Goal: Task Accomplishment & Management: Use online tool/utility

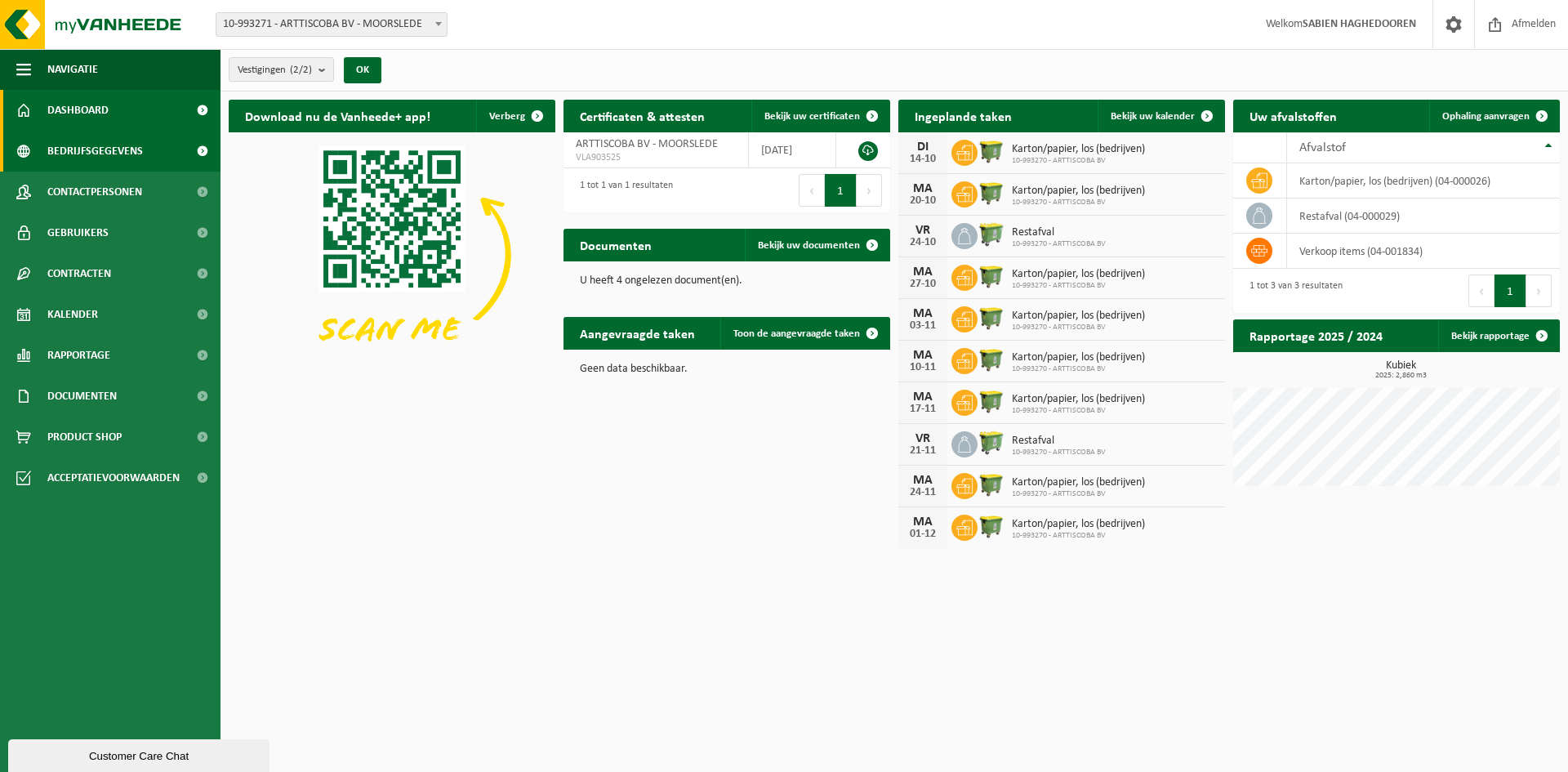
click at [82, 152] on span "Bedrijfsgegevens" at bounding box center [95, 151] width 96 height 40
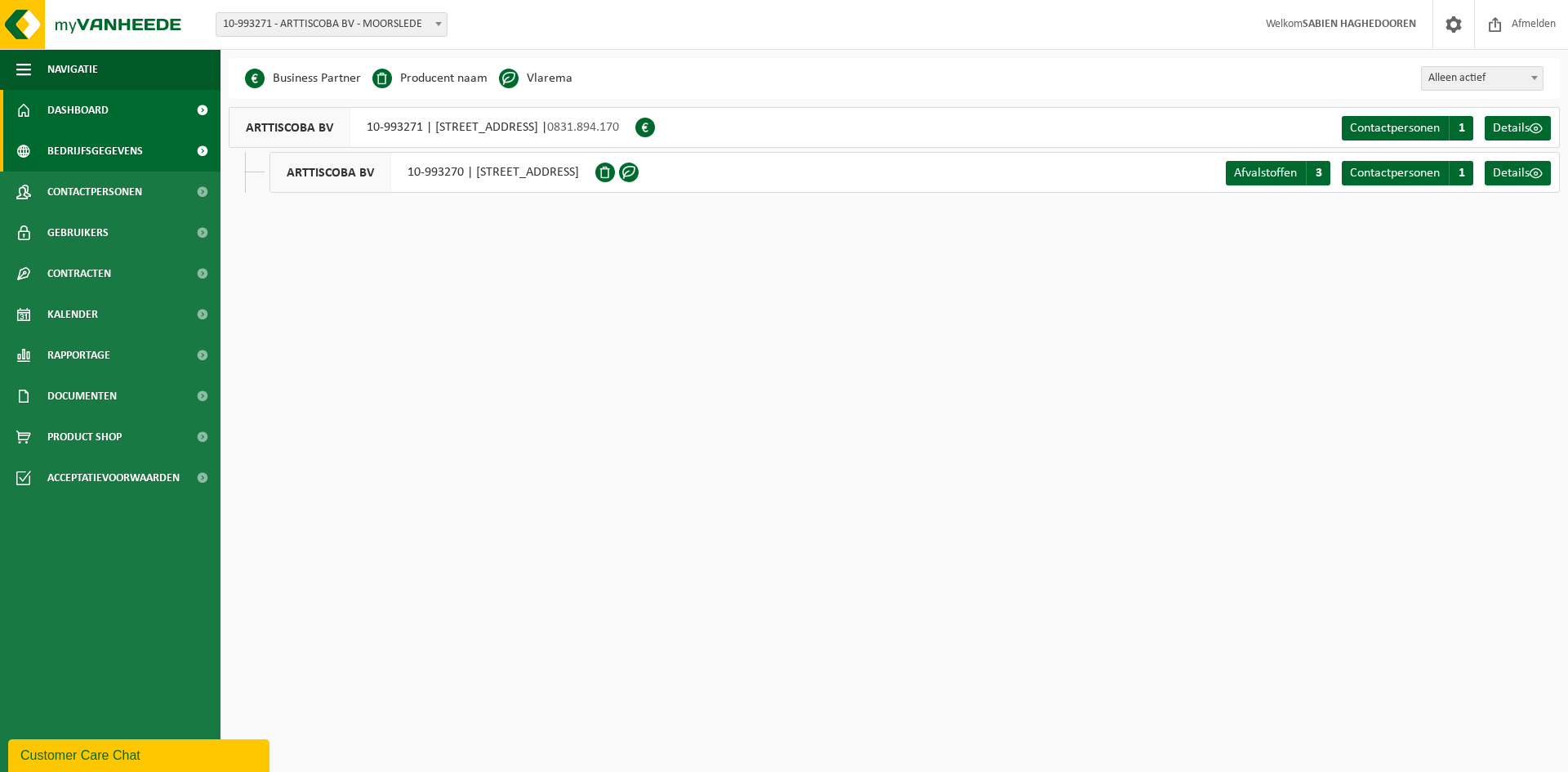
click at [82, 112] on span "Dashboard" at bounding box center [78, 109] width 61 height 40
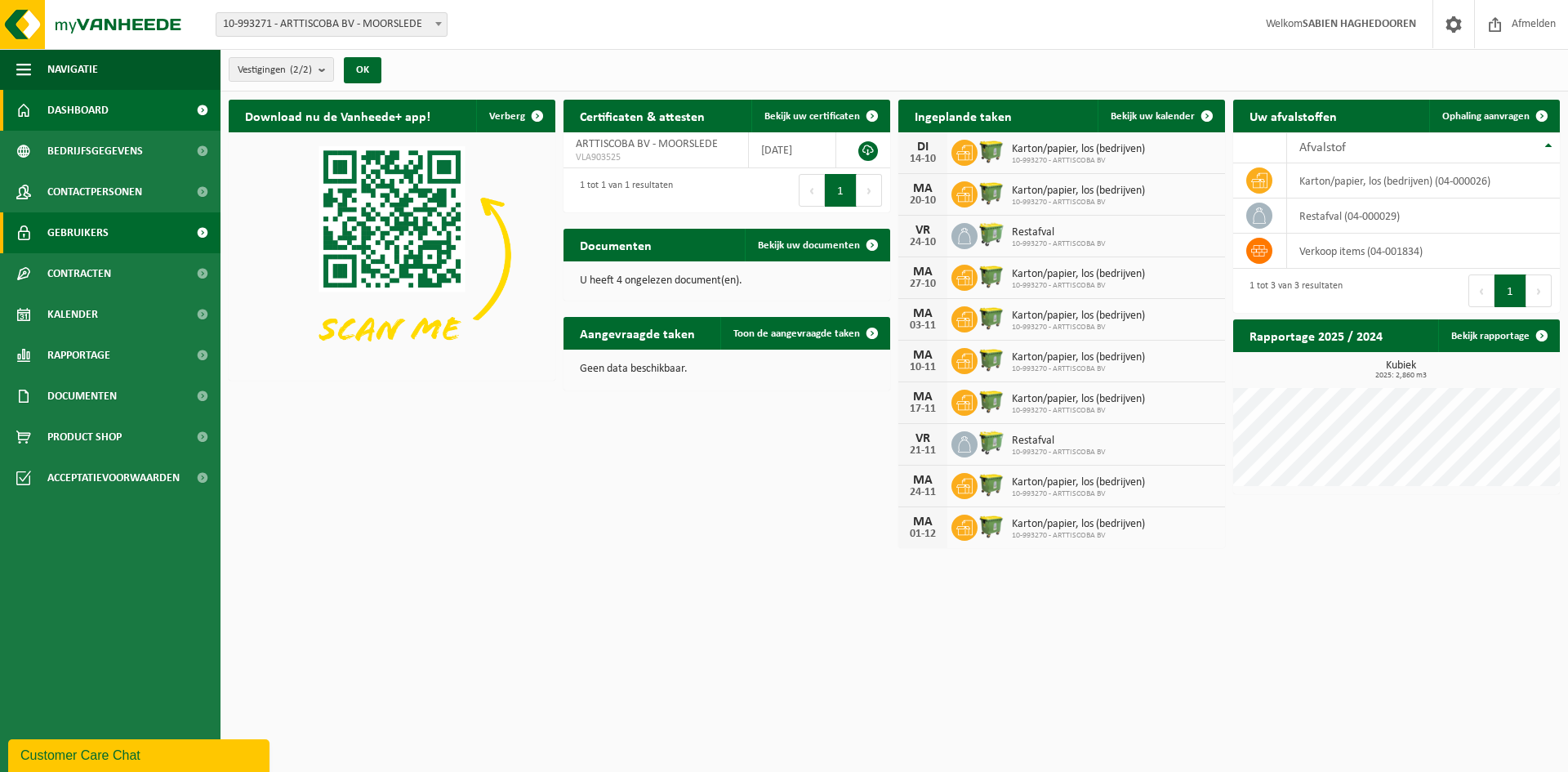
click at [71, 227] on span "Gebruikers" at bounding box center [78, 233] width 61 height 40
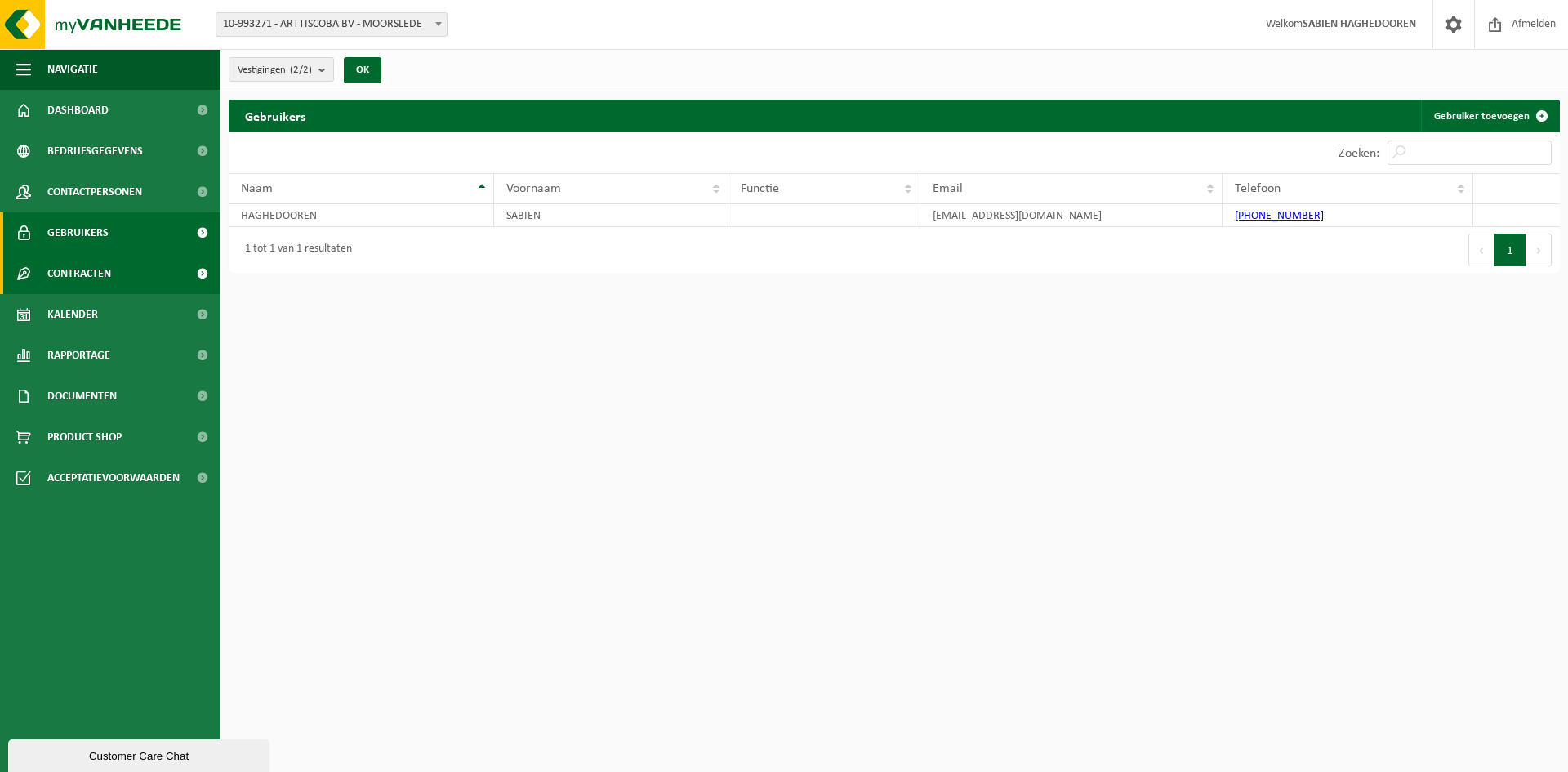
click at [69, 275] on span "Contracten" at bounding box center [79, 273] width 64 height 40
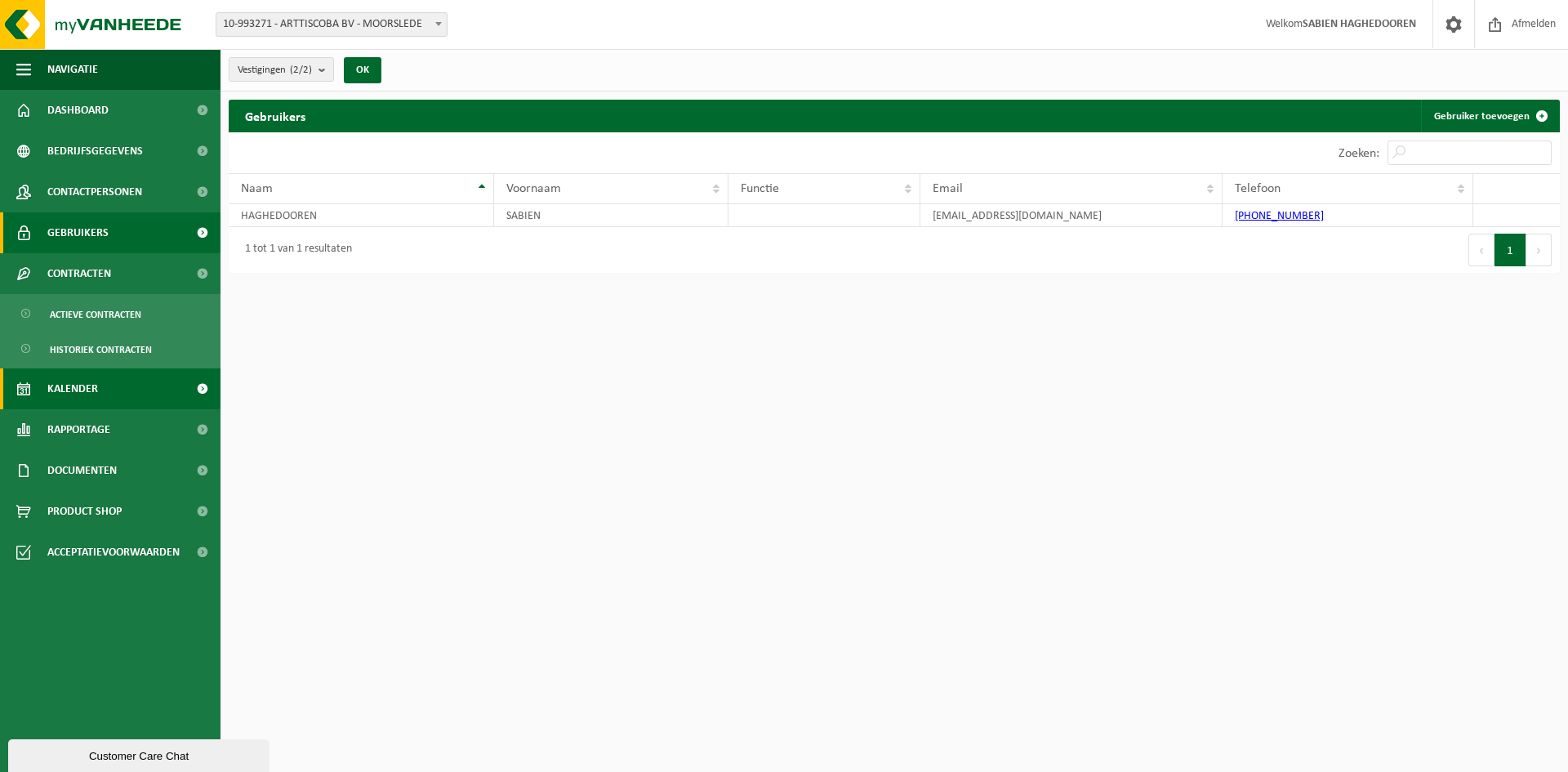
click at [65, 383] on span "Kalender" at bounding box center [72, 388] width 50 height 40
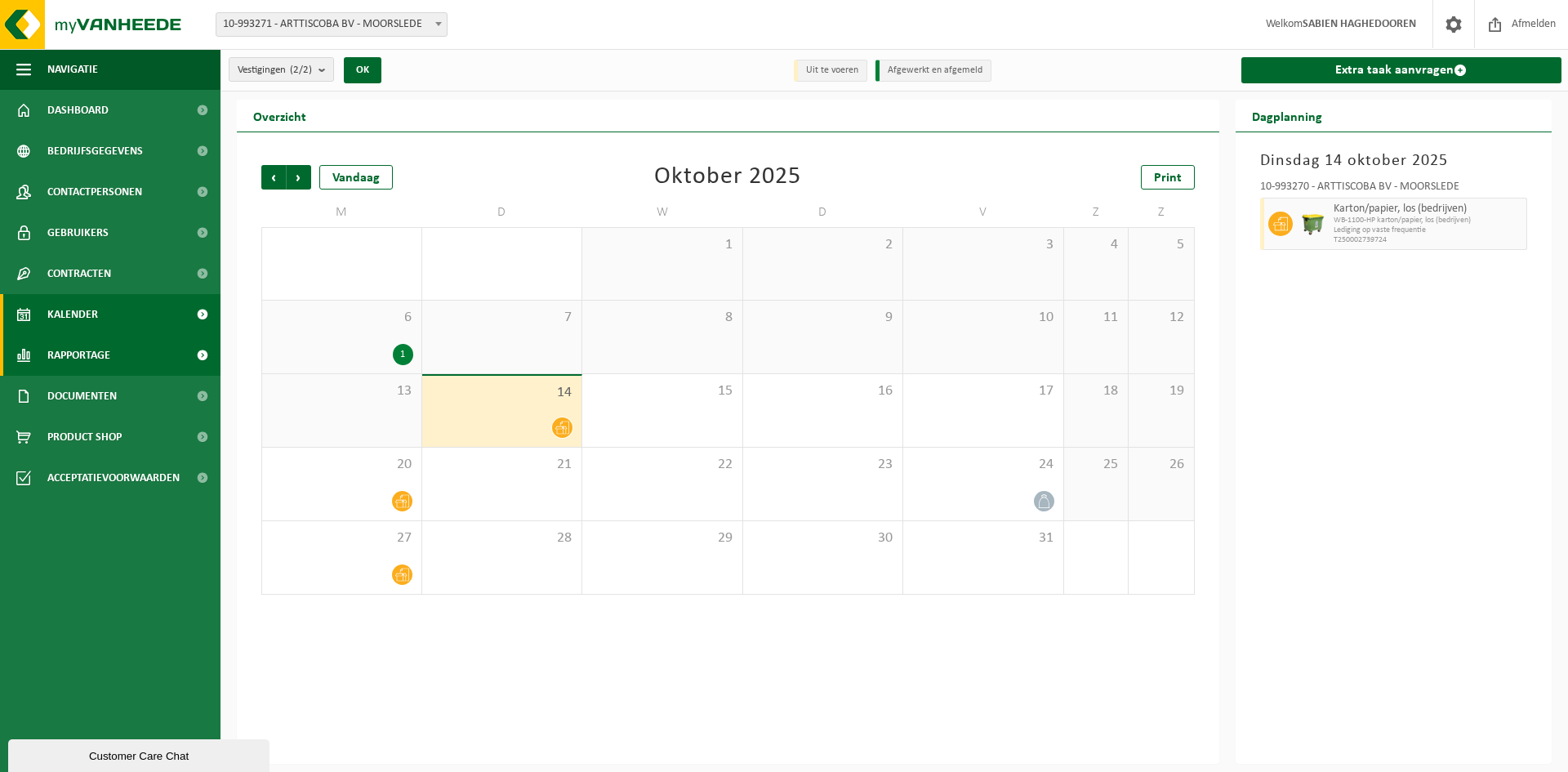
click at [72, 357] on span "Rapportage" at bounding box center [79, 355] width 63 height 40
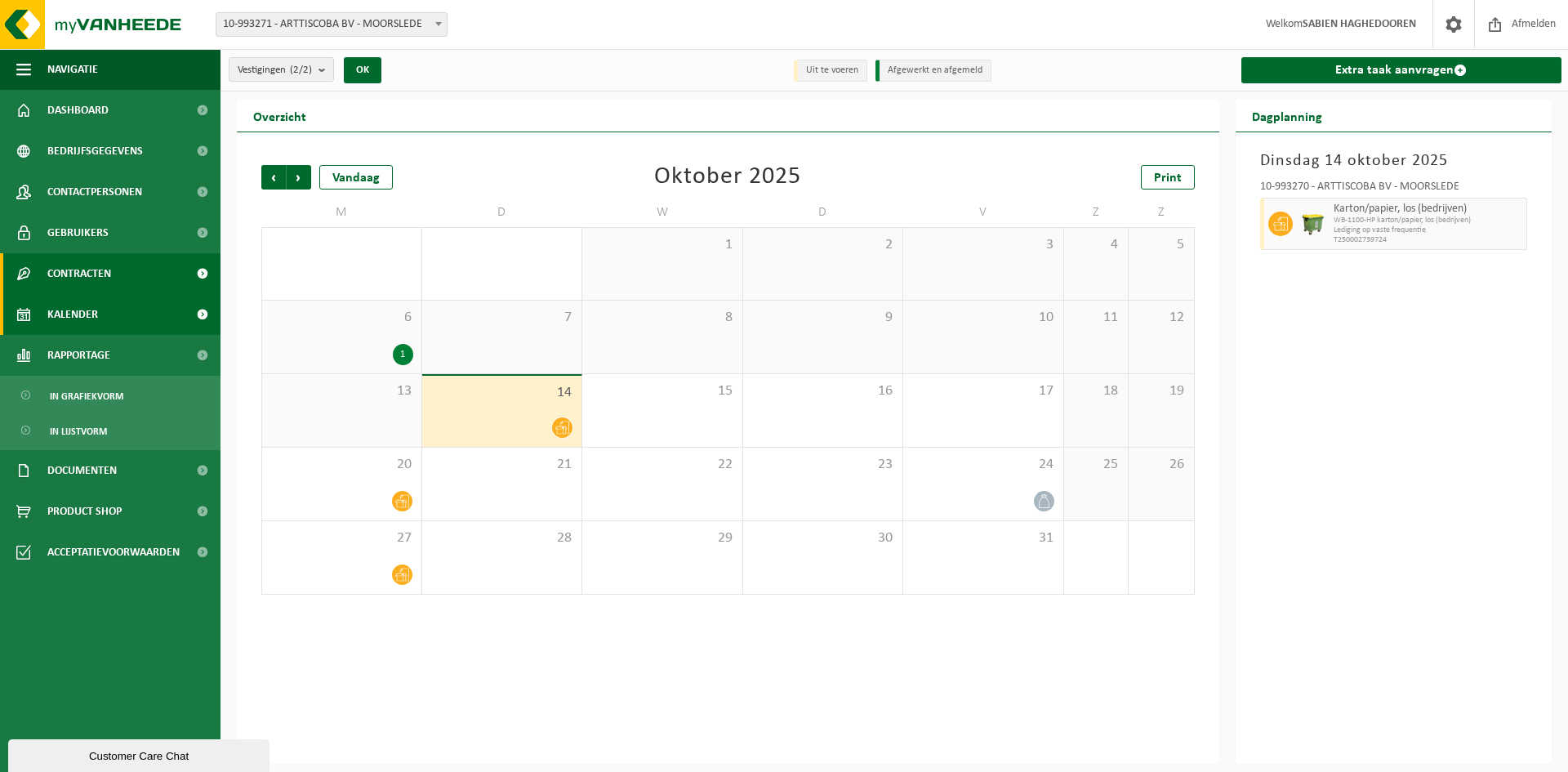
click at [78, 278] on span "Contracten" at bounding box center [79, 273] width 64 height 40
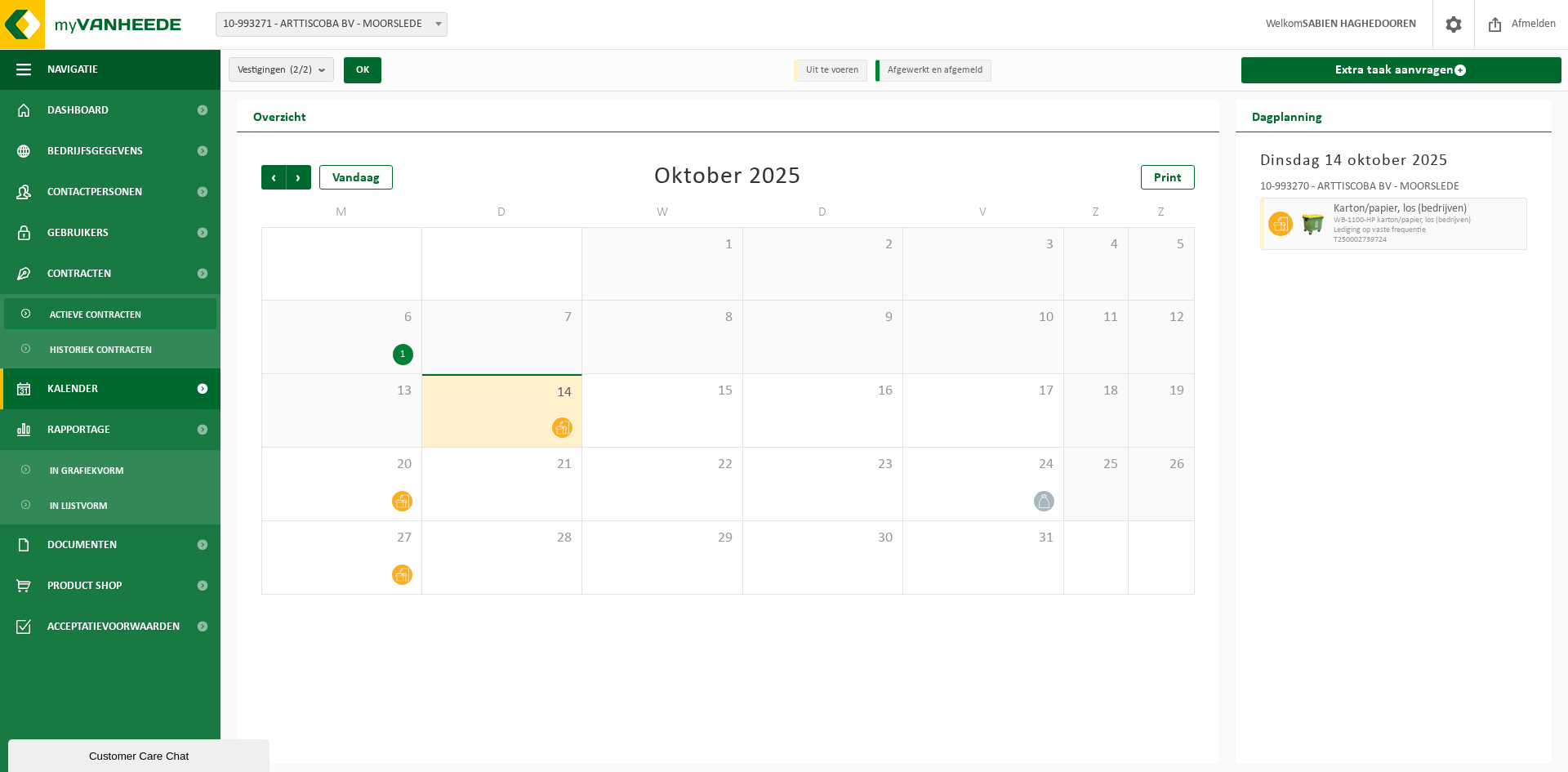
click at [74, 307] on span "Actieve contracten" at bounding box center [96, 314] width 92 height 31
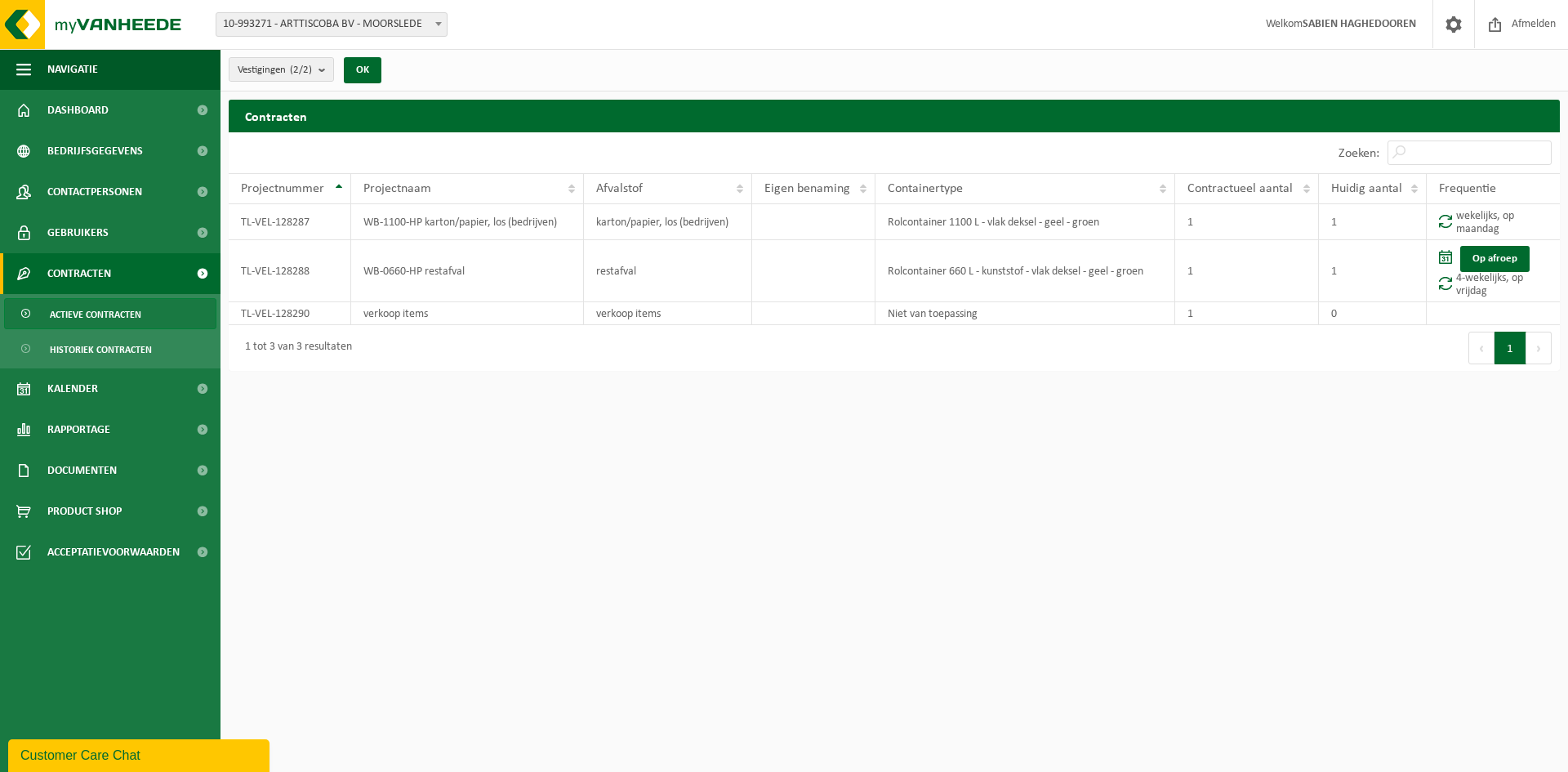
click at [75, 275] on span "Contracten" at bounding box center [79, 273] width 64 height 40
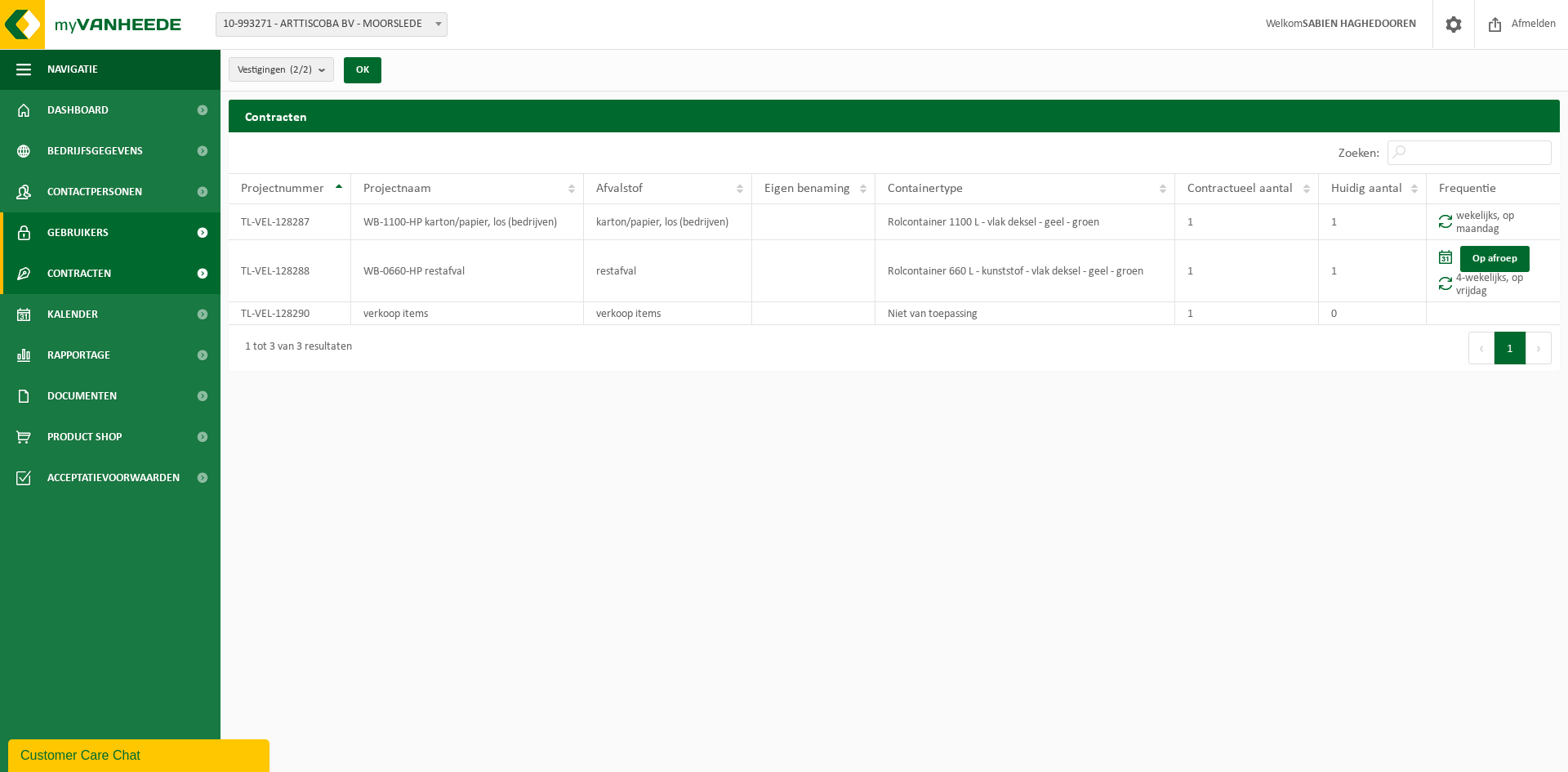
click at [79, 228] on span "Gebruikers" at bounding box center [78, 233] width 61 height 40
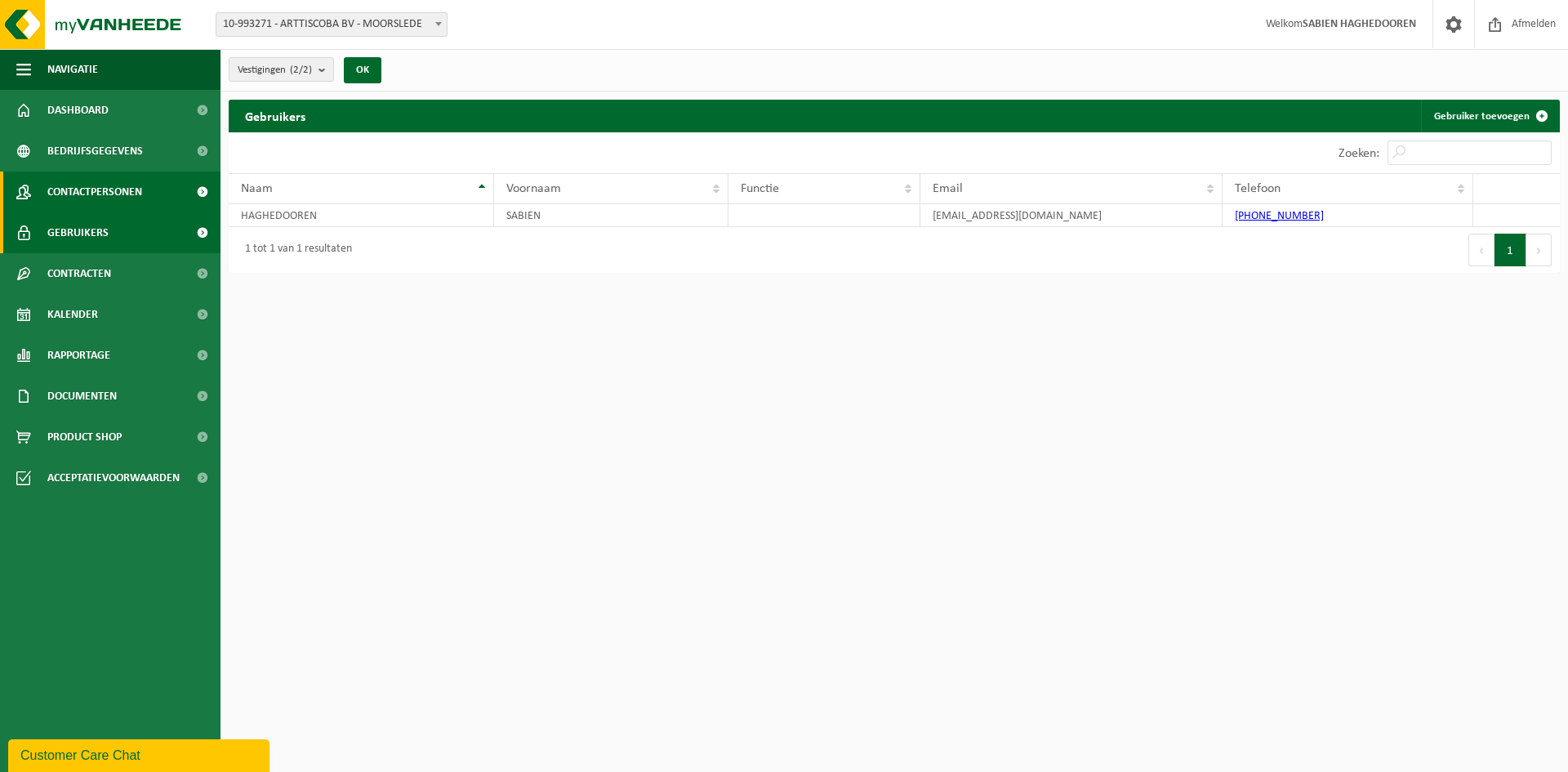
click at [104, 195] on span "Contactpersonen" at bounding box center [95, 191] width 95 height 40
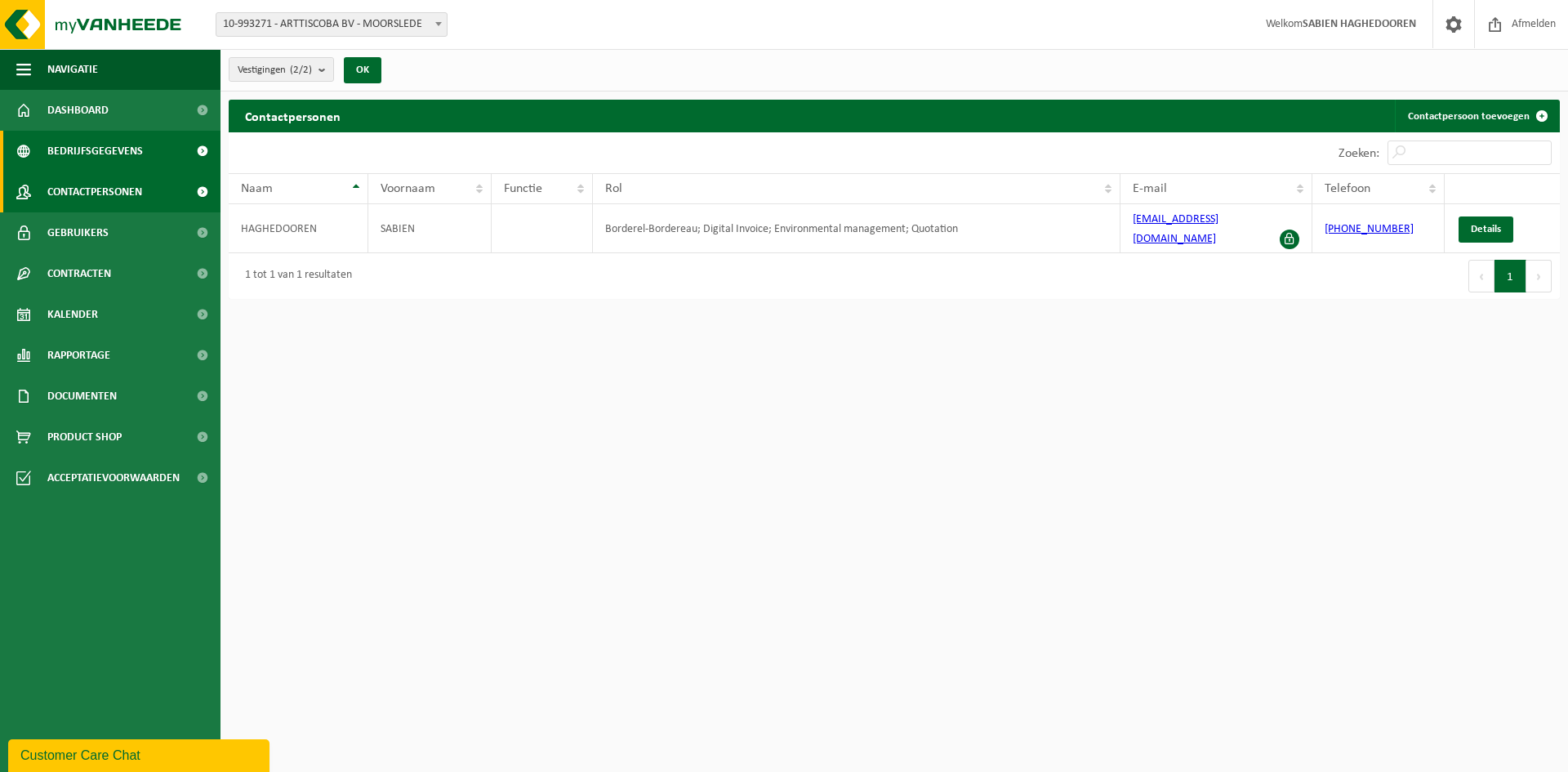
click at [111, 158] on span "Bedrijfsgegevens" at bounding box center [95, 151] width 96 height 40
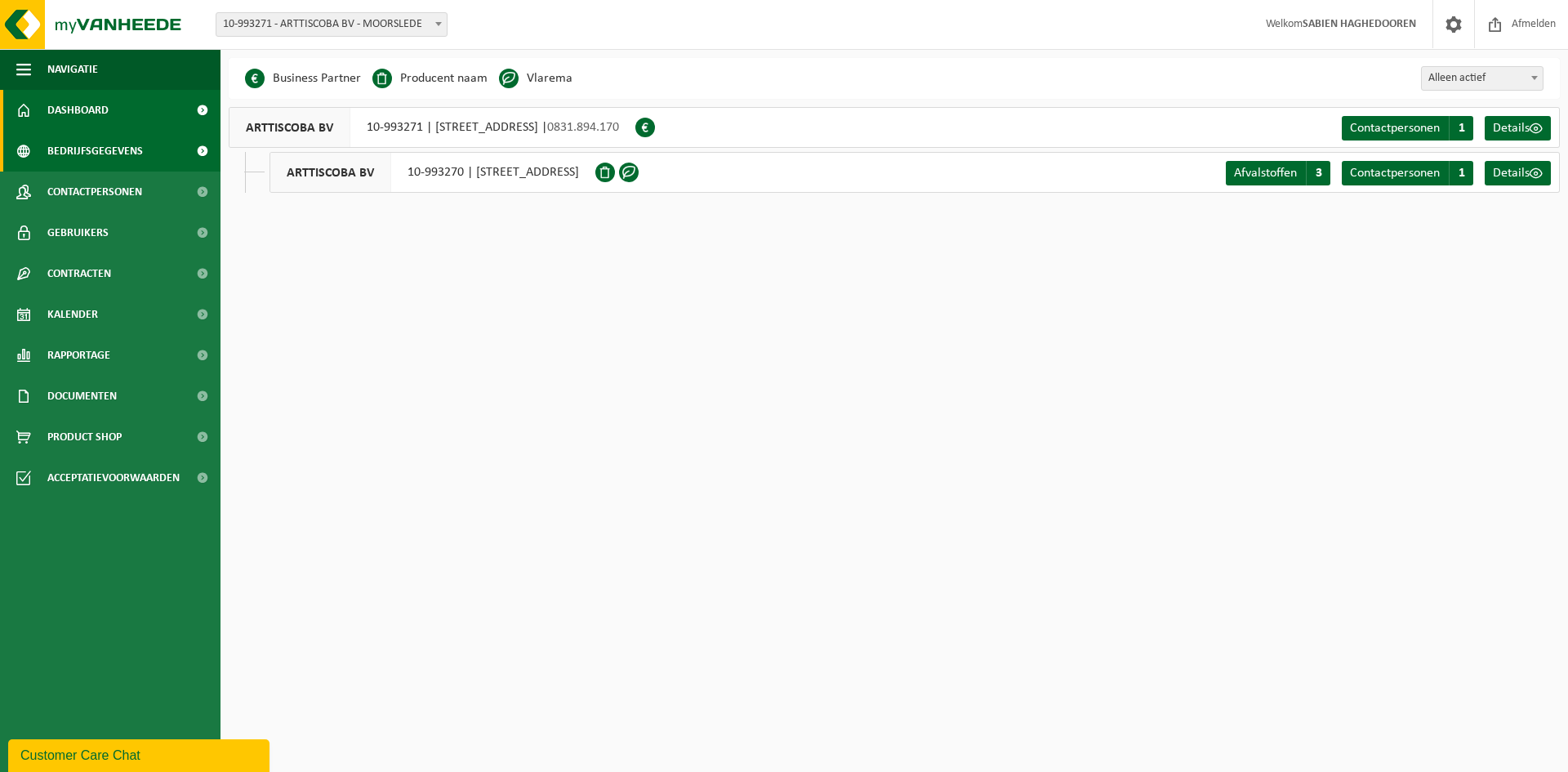
click at [100, 119] on span "Dashboard" at bounding box center [78, 109] width 61 height 40
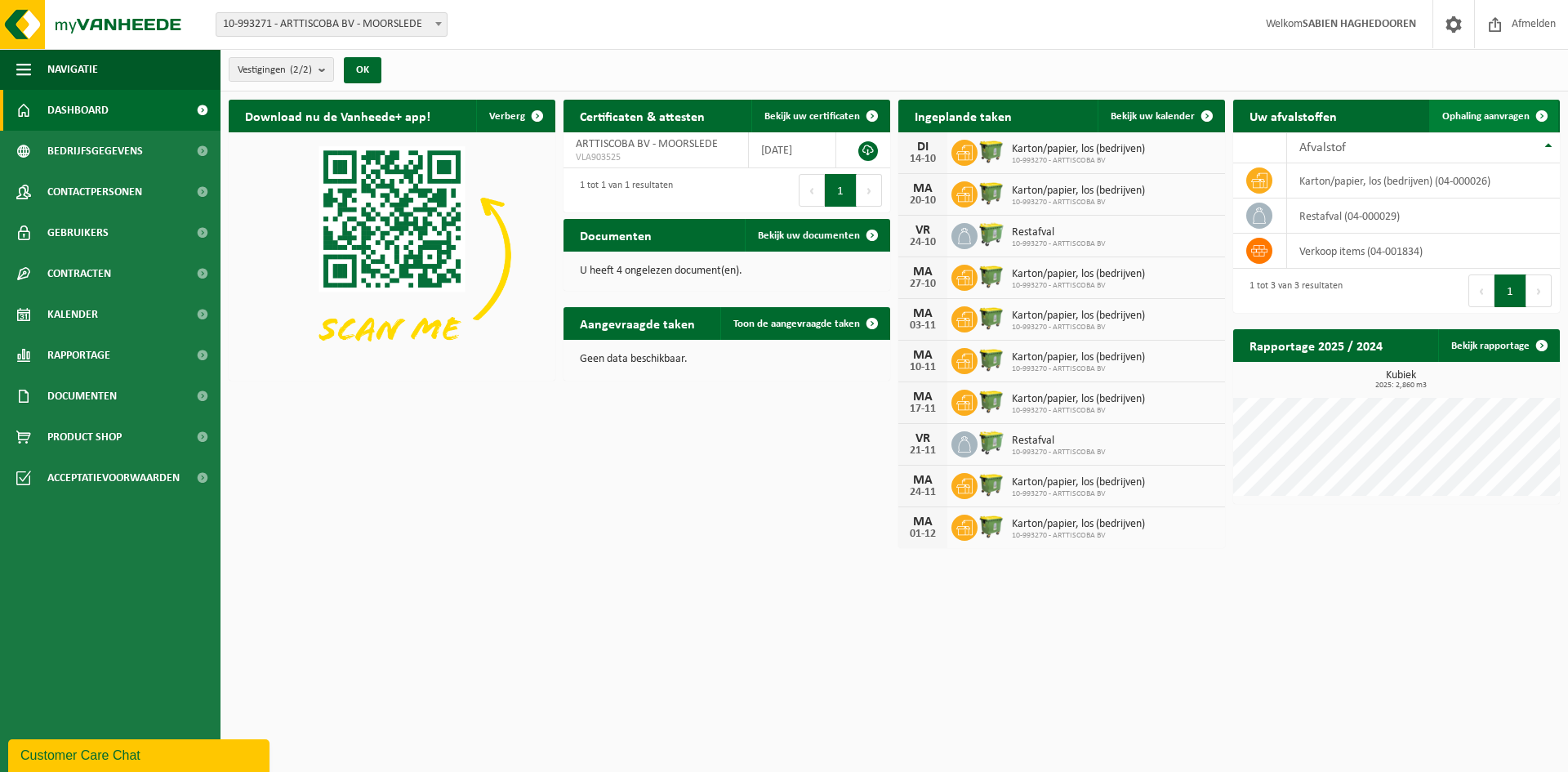
click at [1479, 117] on span "Ophaling aanvragen" at bounding box center [1486, 116] width 88 height 11
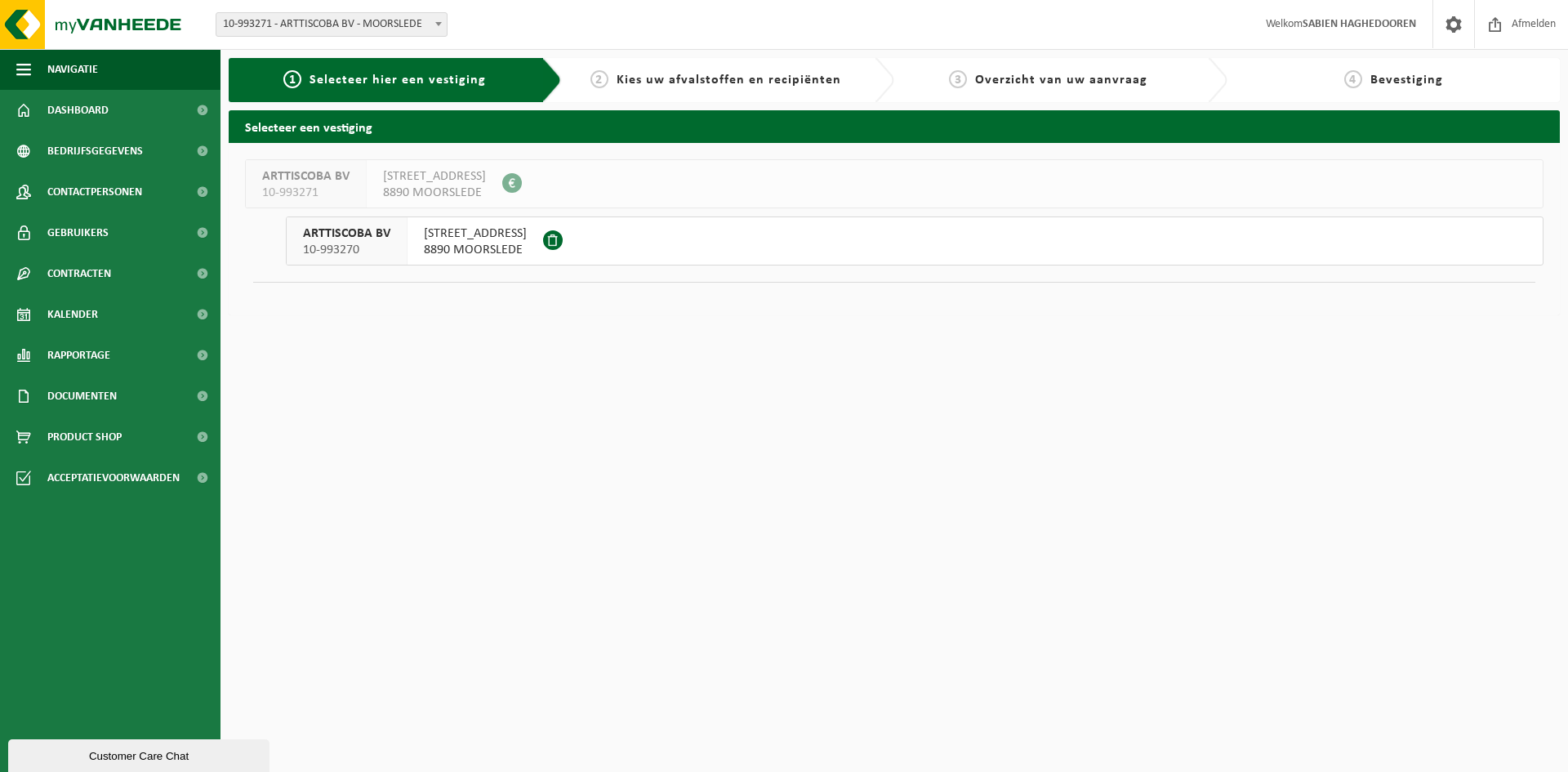
click at [759, 81] on span "Kies uw afvalstoffen en recipiënten" at bounding box center [729, 80] width 225 height 13
click at [562, 244] on span at bounding box center [553, 241] width 20 height 20
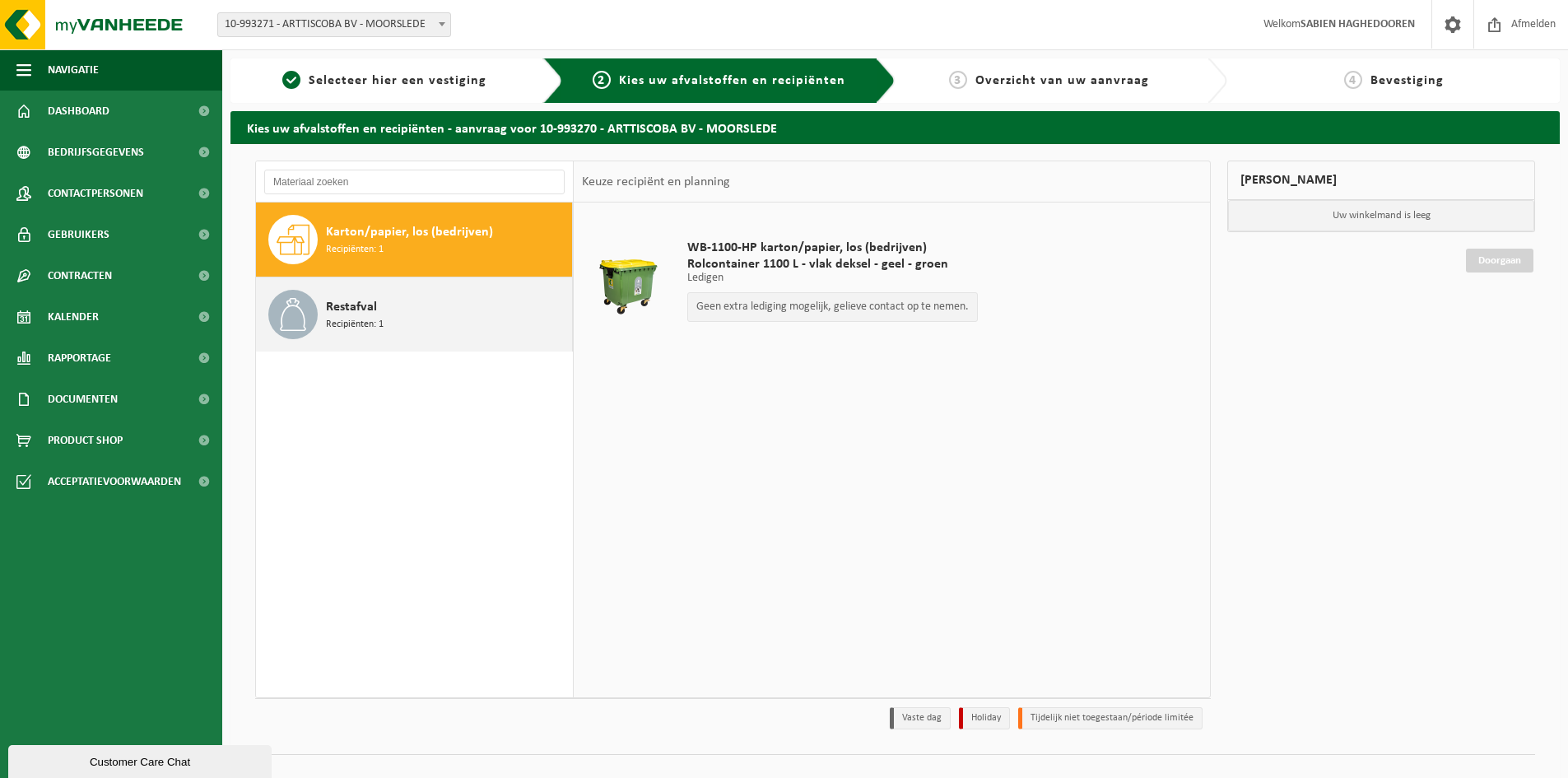
click at [369, 306] on span "Restafval" at bounding box center [351, 307] width 51 height 20
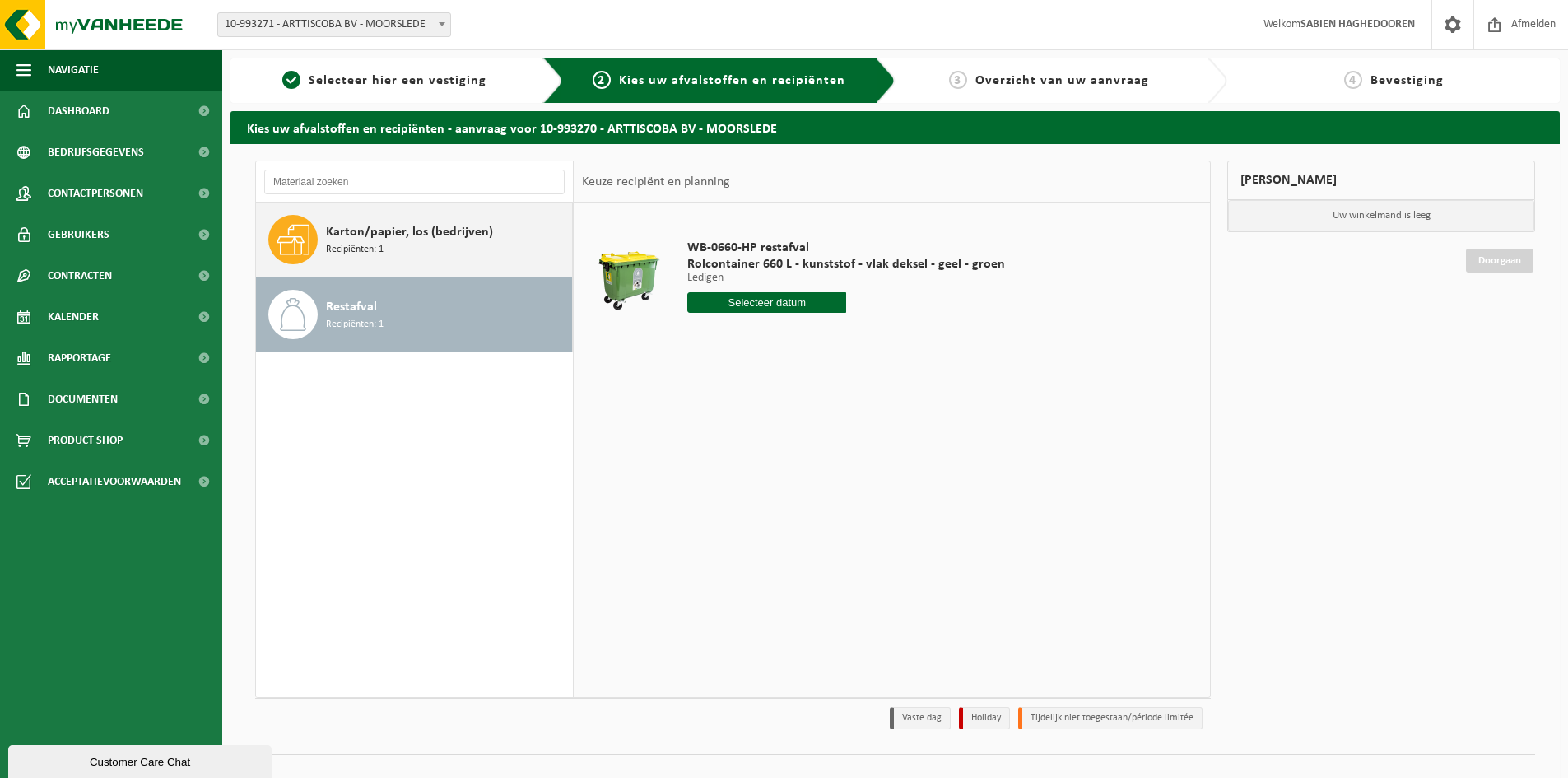
click at [372, 238] on span "Karton/papier, los (bedrijven)" at bounding box center [409, 233] width 167 height 20
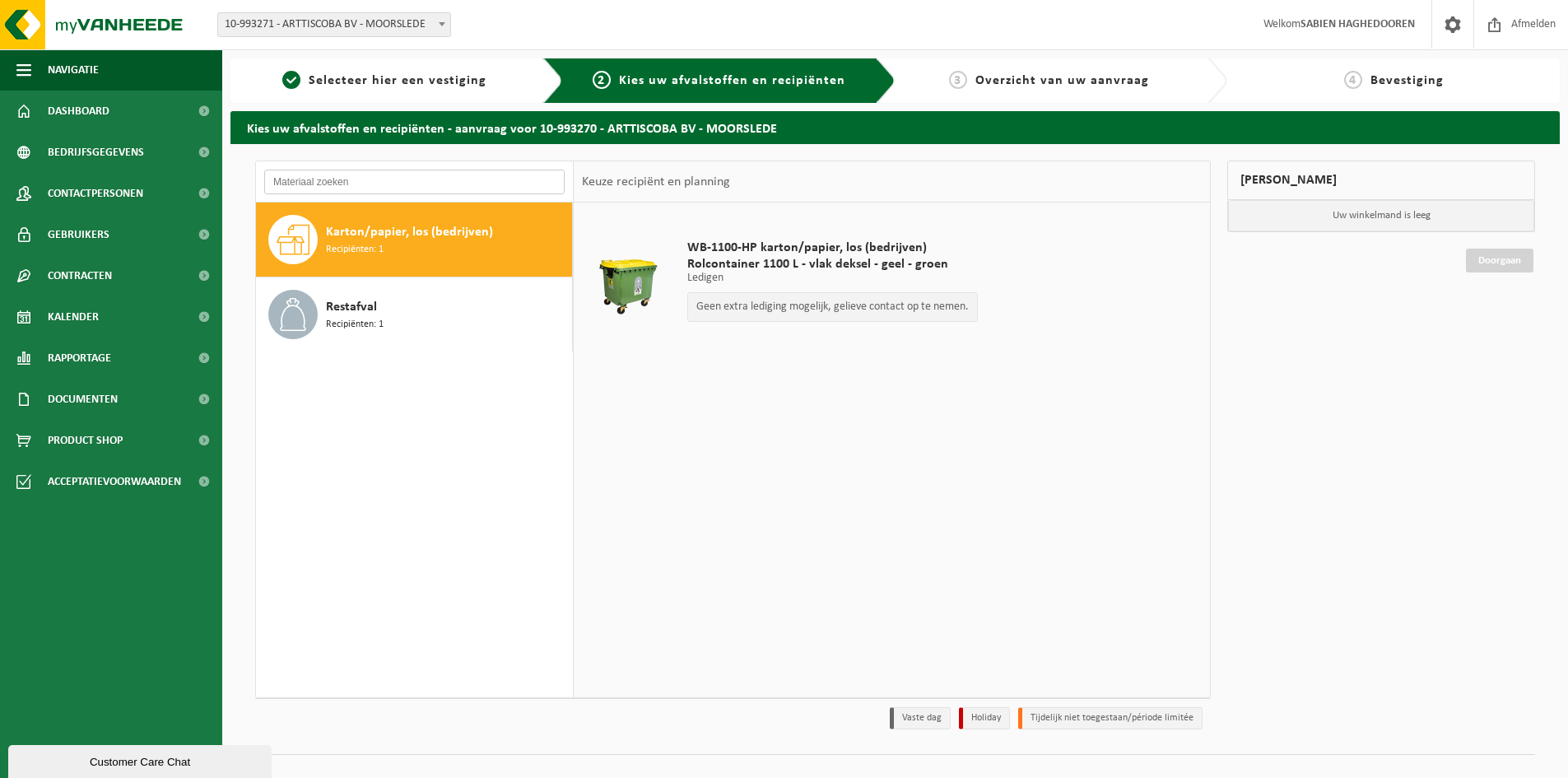
click at [374, 184] on input "text" at bounding box center [414, 182] width 301 height 25
click at [318, 188] on input "text" at bounding box center [414, 182] width 301 height 25
click at [59, 97] on span "Dashboard" at bounding box center [78, 110] width 62 height 41
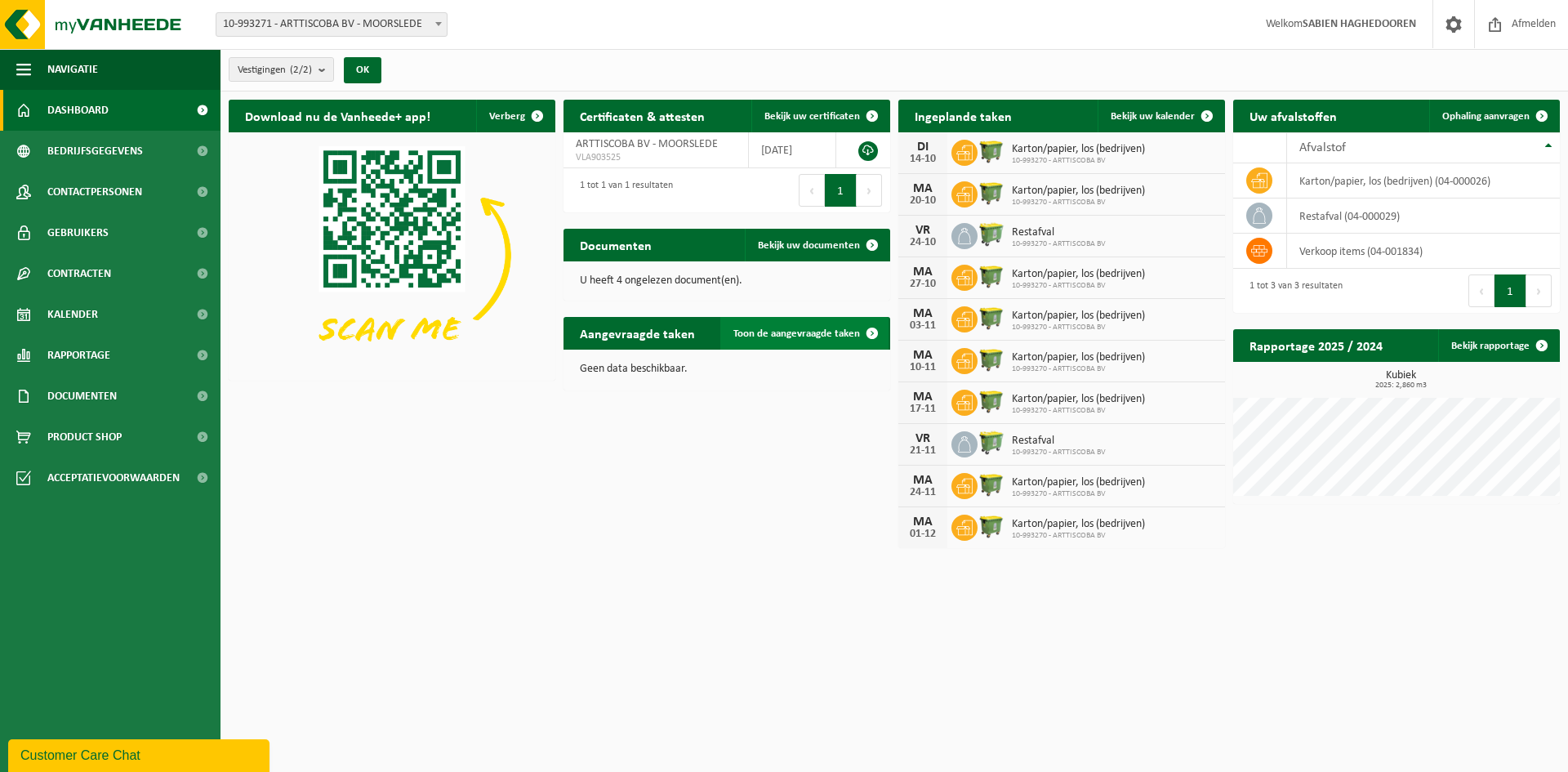
click at [810, 328] on span "Toon de aangevraagde taken" at bounding box center [796, 333] width 126 height 11
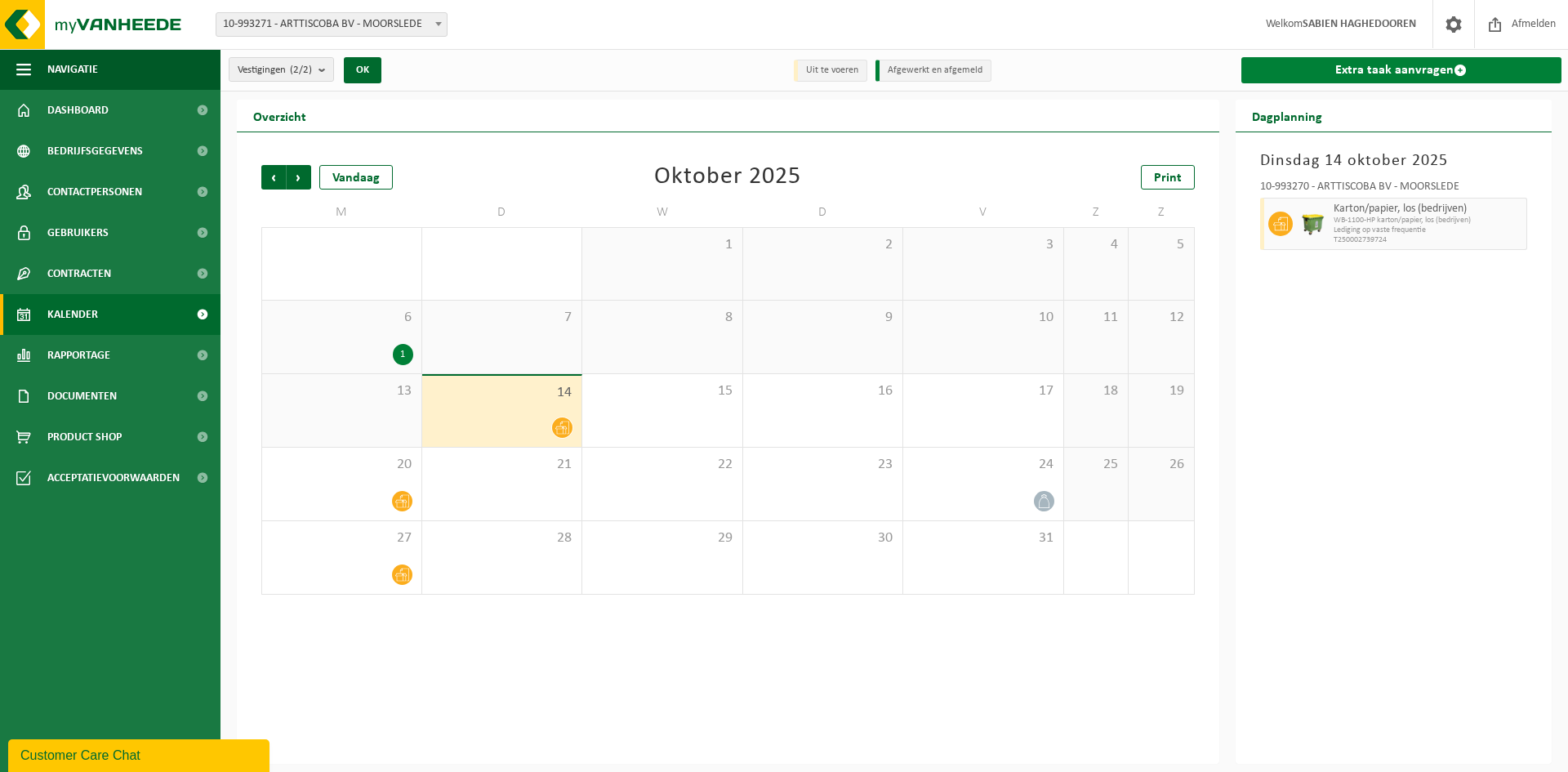
click at [1393, 71] on link "Extra taak aanvragen" at bounding box center [1402, 70] width 321 height 27
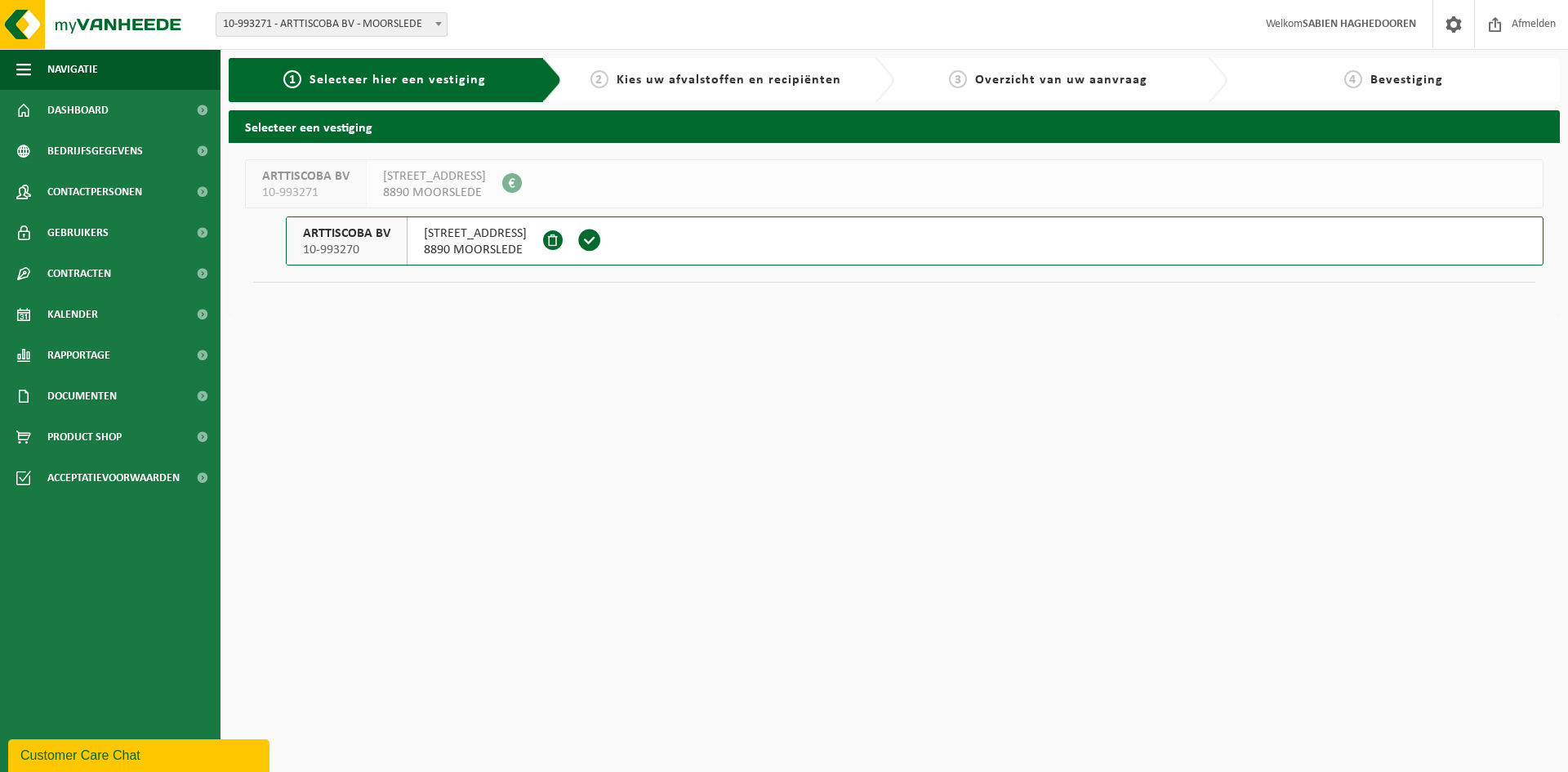
click at [333, 232] on span "ARTTISCOBA BV" at bounding box center [347, 234] width 88 height 17
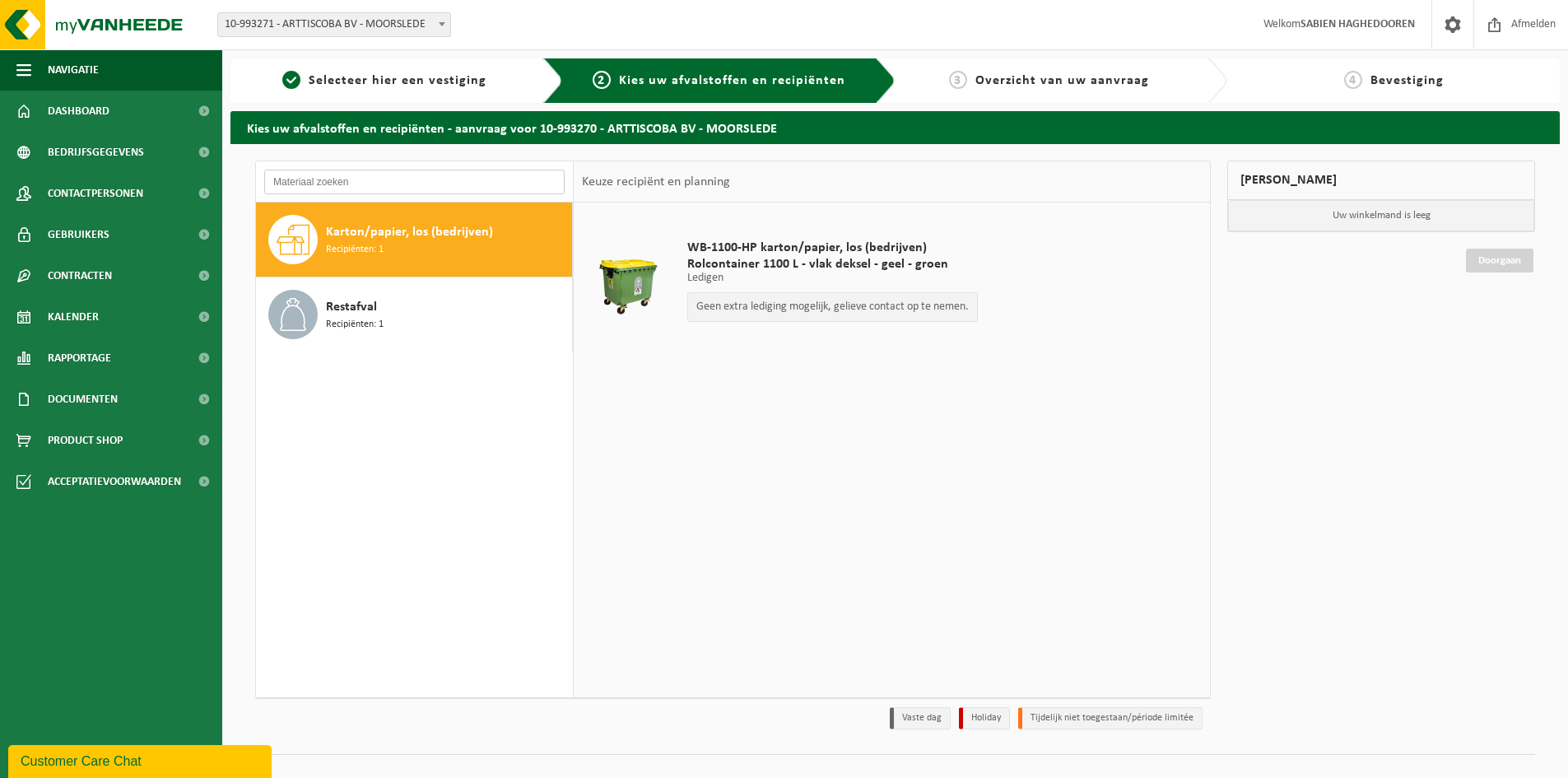
click at [356, 183] on input "text" at bounding box center [414, 182] width 301 height 25
click at [89, 151] on span "Bedrijfsgegevens" at bounding box center [95, 152] width 96 height 41
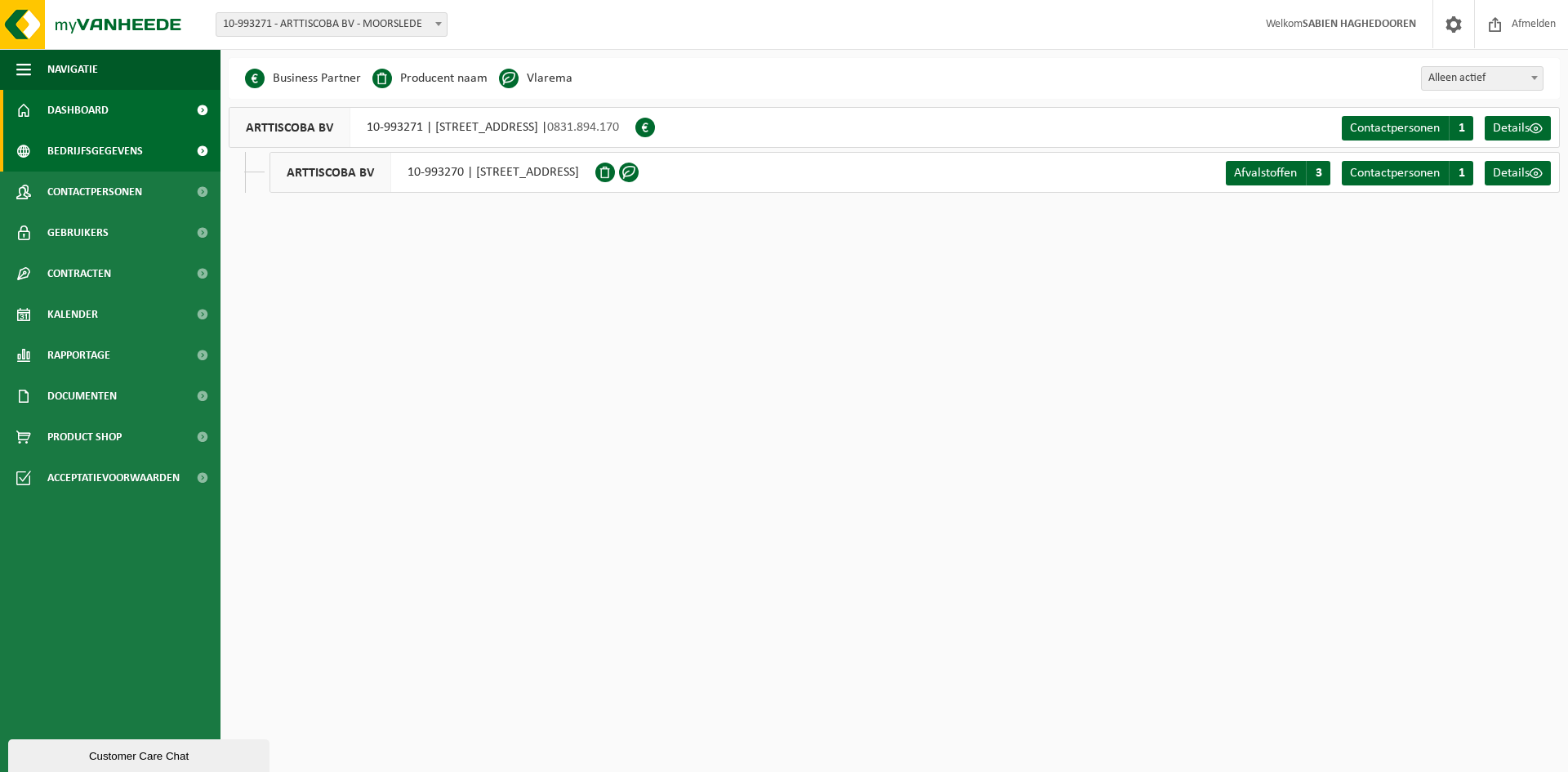
click at [76, 100] on span "Dashboard" at bounding box center [78, 109] width 61 height 40
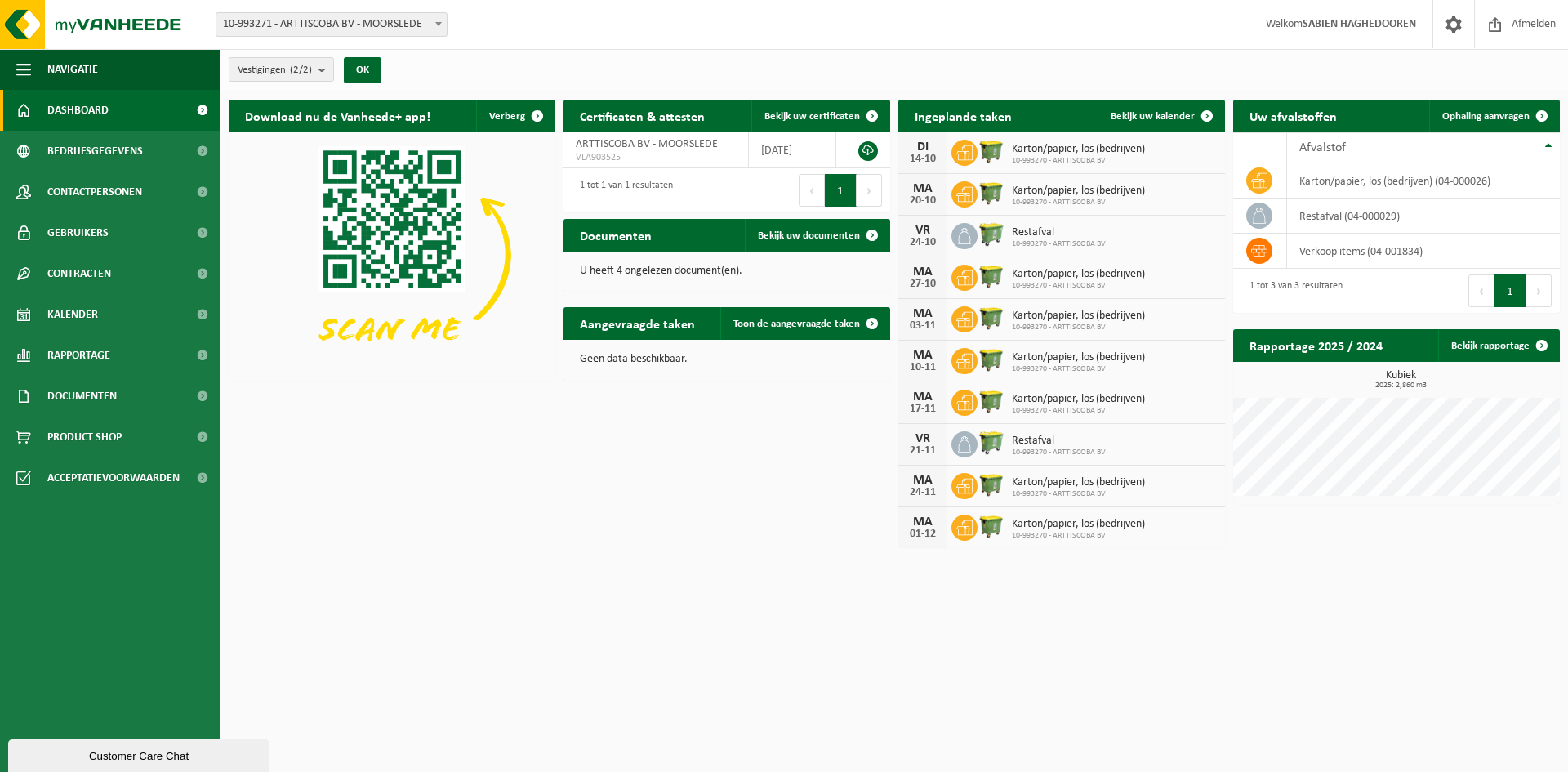
click at [84, 750] on div "Customer Care Chat" at bounding box center [139, 756] width 237 height 12
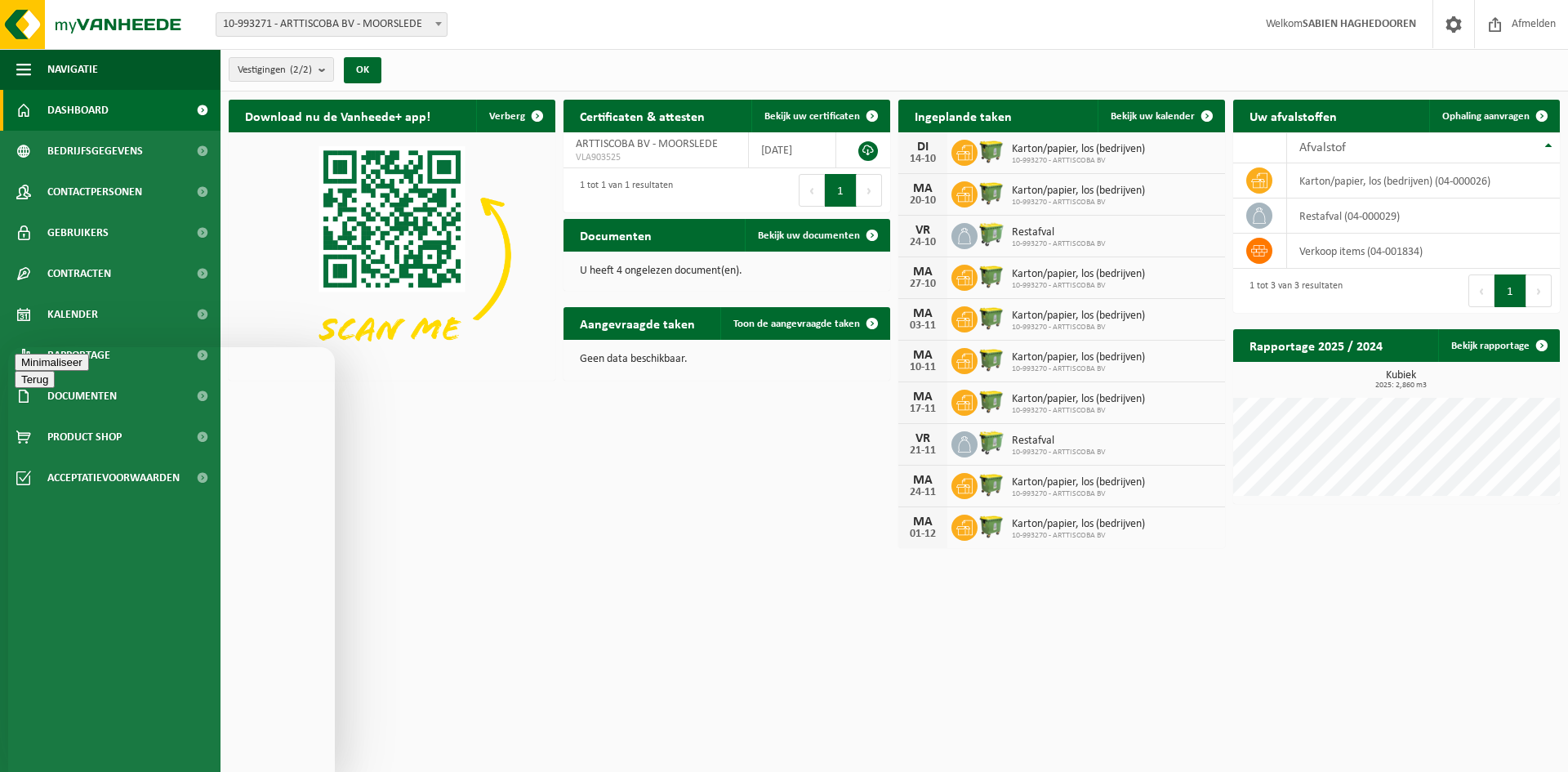
click at [89, 388] on button "Minimaliseer" at bounding box center [51, 396] width 74 height 17
